Goal: Navigation & Orientation: Go to known website

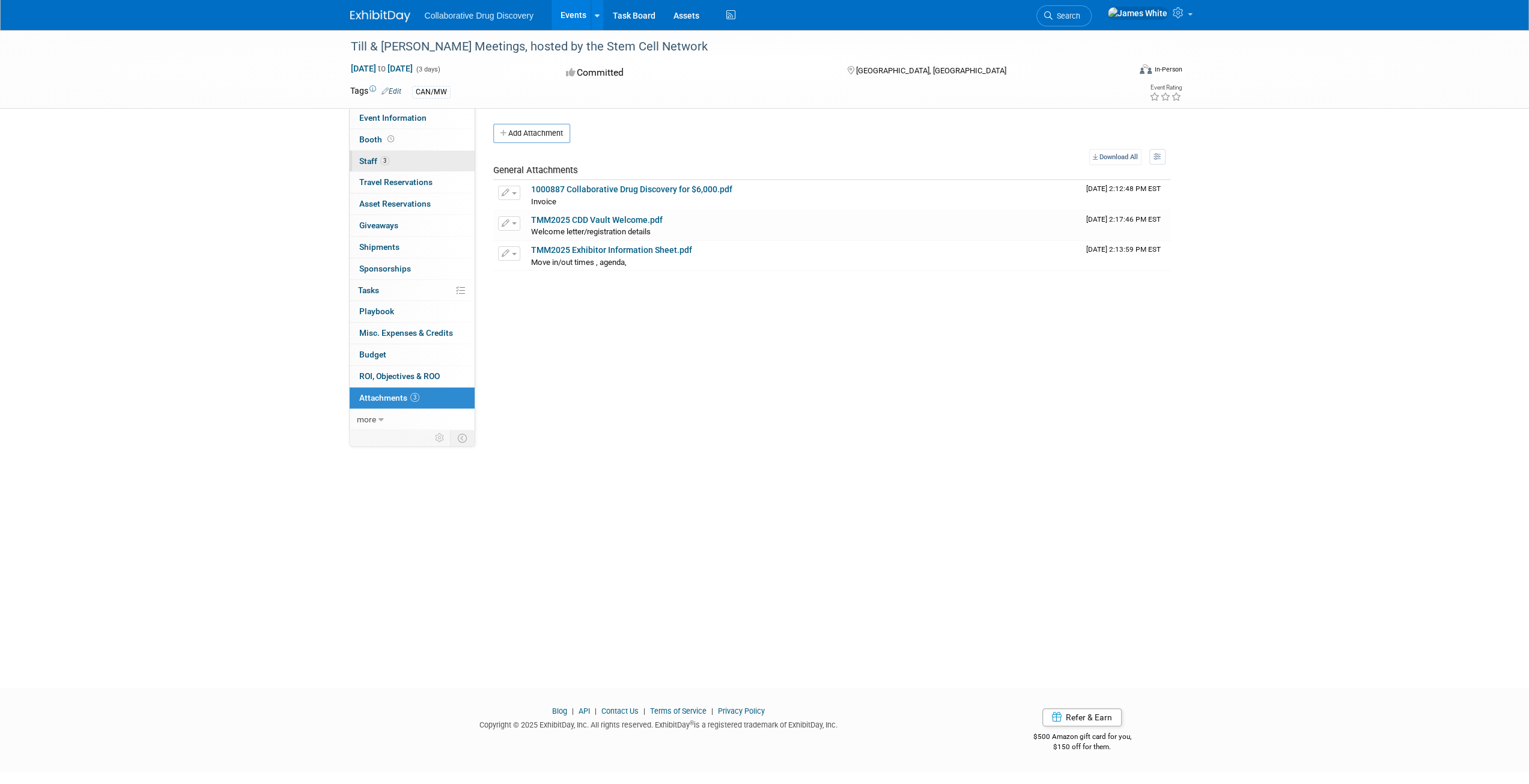
click at [378, 156] on span "Staff 3" at bounding box center [375, 160] width 30 height 10
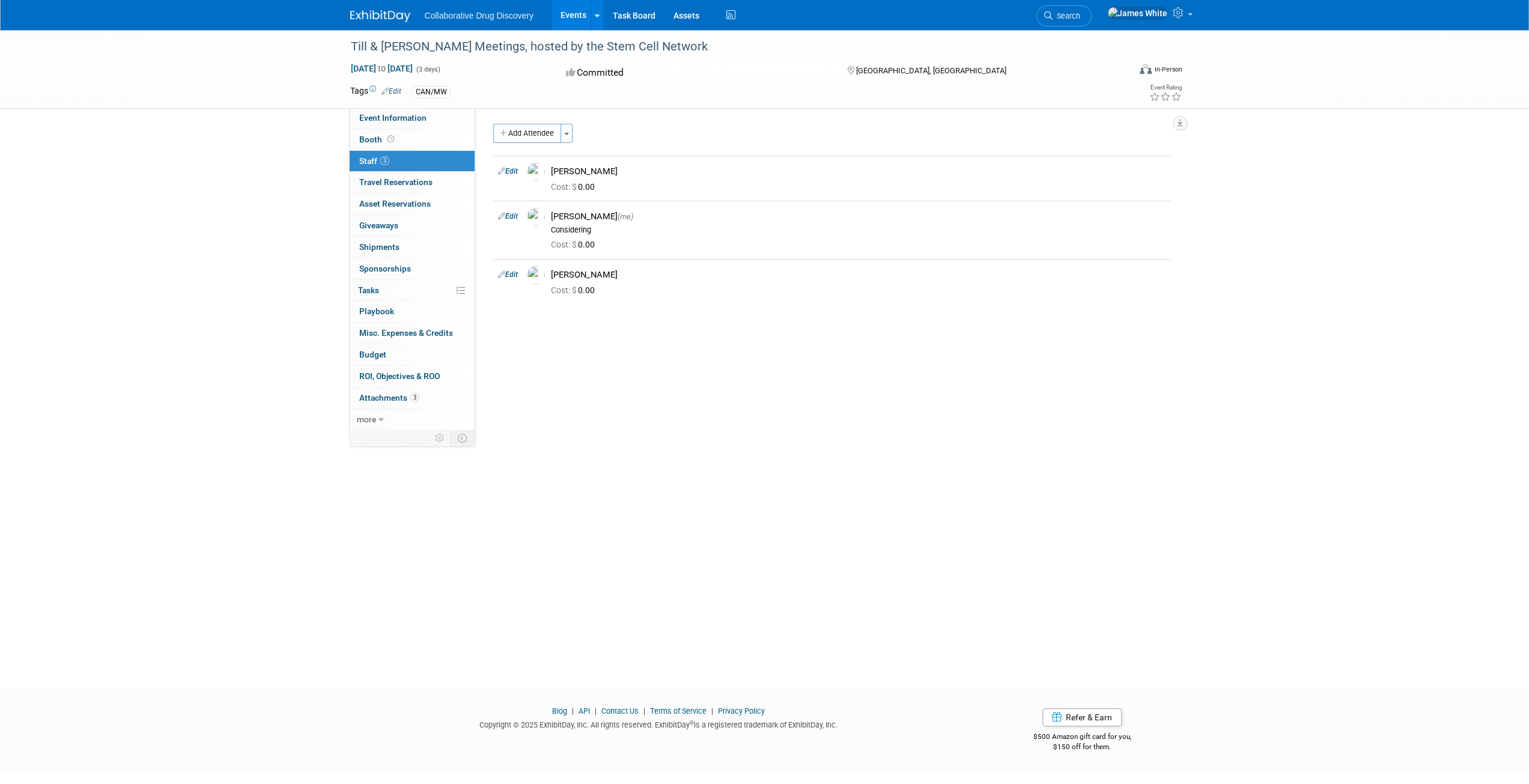
click at [394, 14] on img at bounding box center [380, 17] width 60 height 12
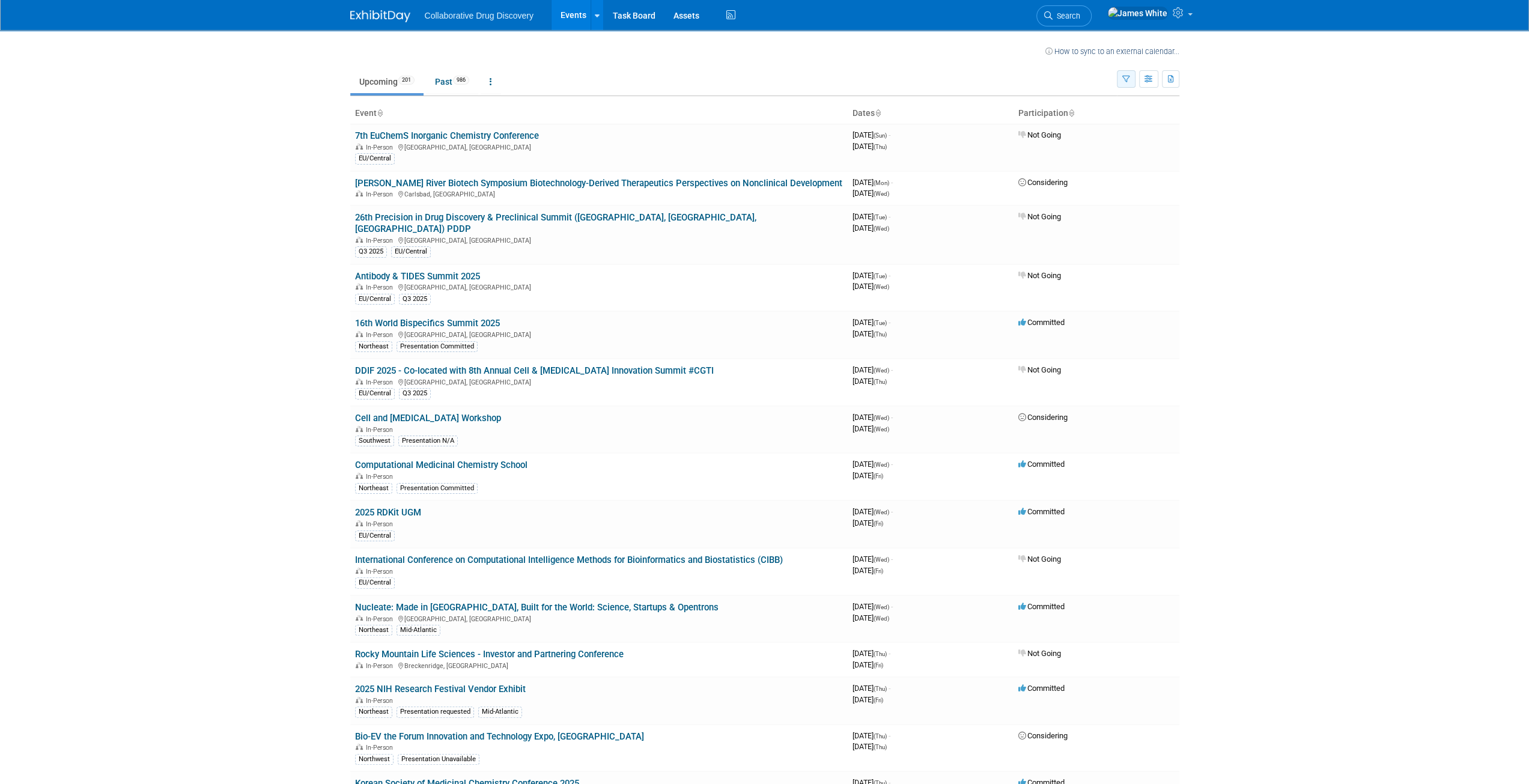
click at [1125, 83] on button "button" at bounding box center [1125, 79] width 18 height 18
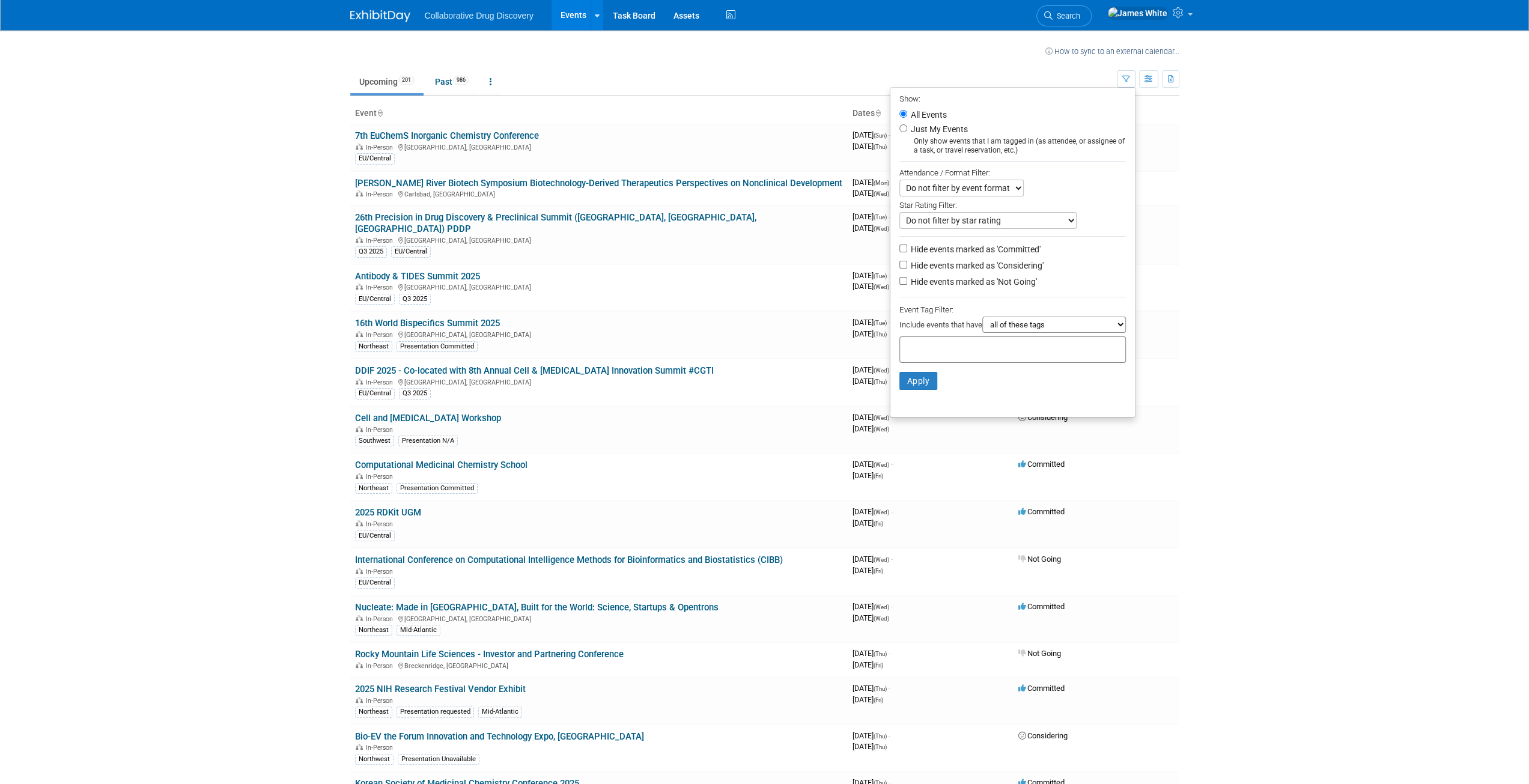
click at [912, 132] on label "Just My Events" at bounding box center [939, 129] width 60 height 12
click at [907, 132] on input "Just My Events" at bounding box center [903, 128] width 8 height 8
radio input "true"
click at [911, 382] on button "Apply" at bounding box center [918, 381] width 39 height 18
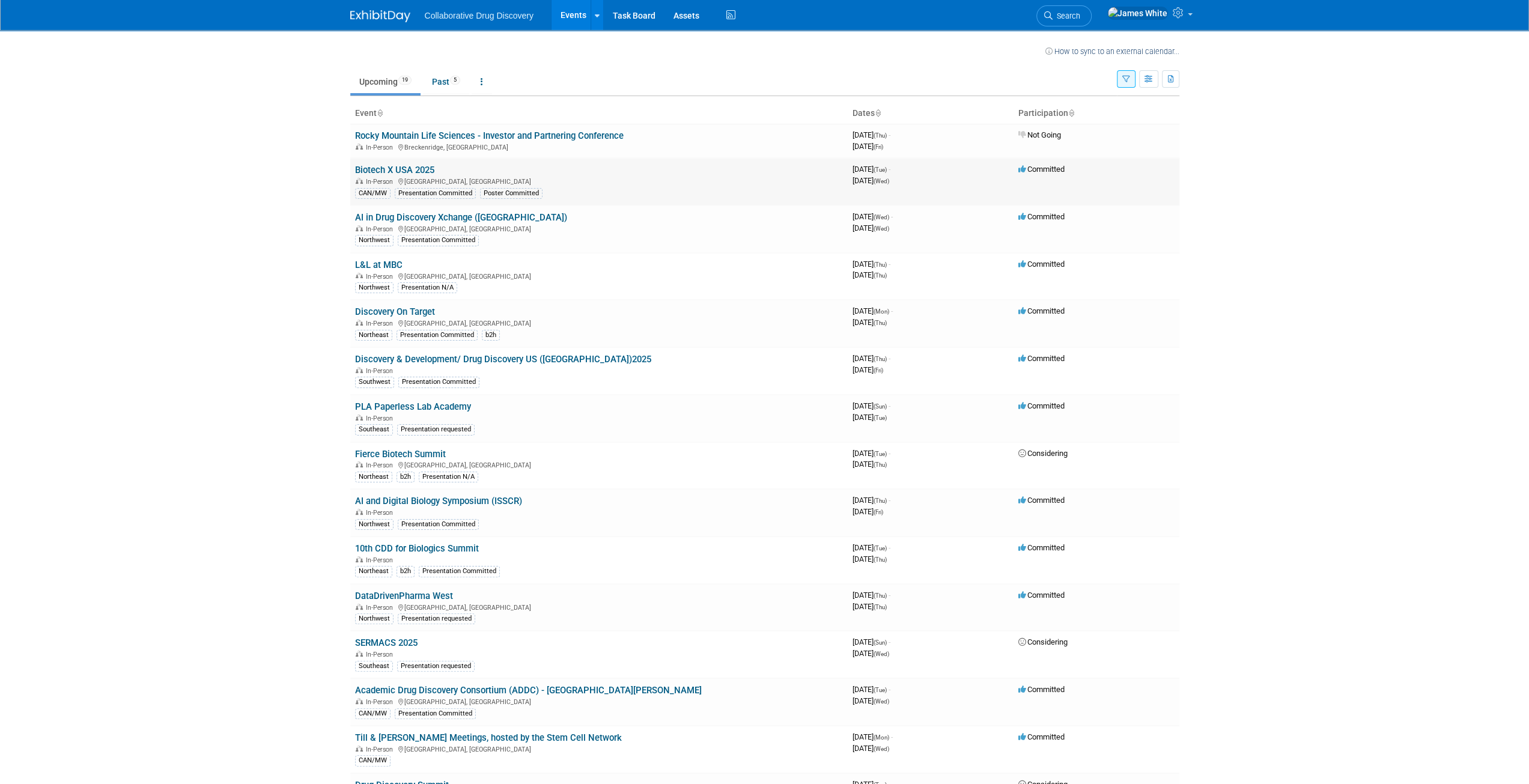
click at [411, 171] on link "Biotech X USA 2025" at bounding box center [395, 170] width 79 height 11
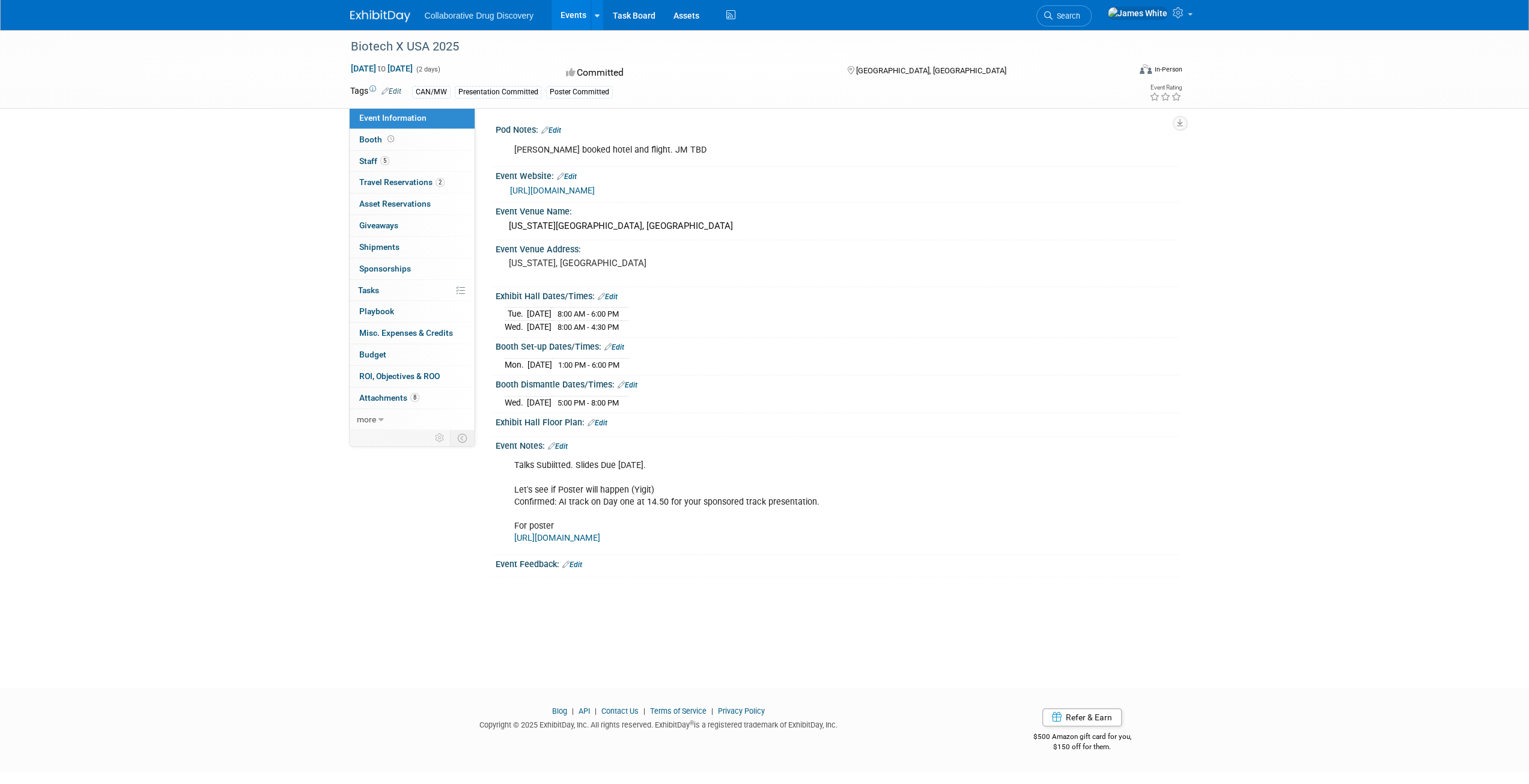
click at [595, 186] on link "[URL][DOMAIN_NAME]" at bounding box center [552, 190] width 85 height 10
